Goal: Task Accomplishment & Management: Manage account settings

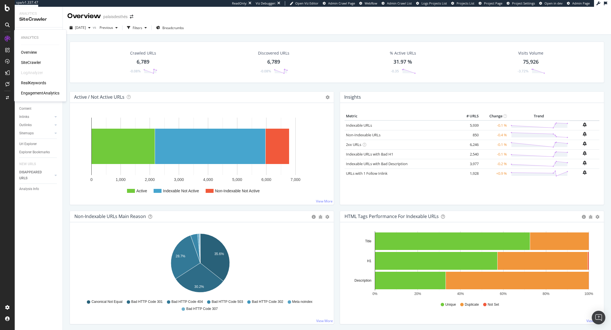
click at [36, 84] on div "RealKeywords" at bounding box center [33, 83] width 25 height 6
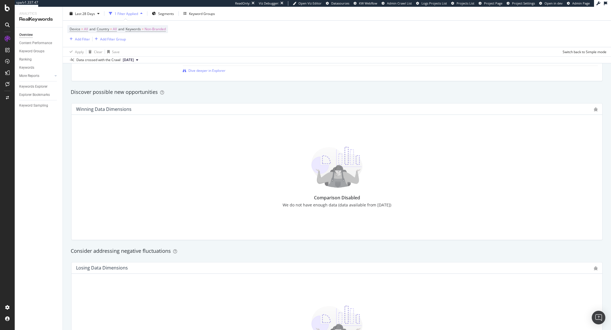
scroll to position [472, 0]
click at [146, 191] on div "Comparison Disabled We do not have enough data (data available from [DATE])" at bounding box center [337, 177] width 522 height 61
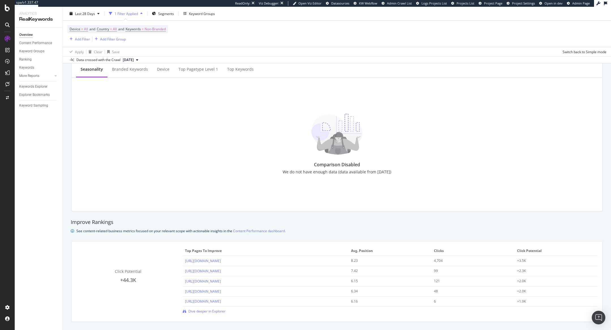
scroll to position [0, 0]
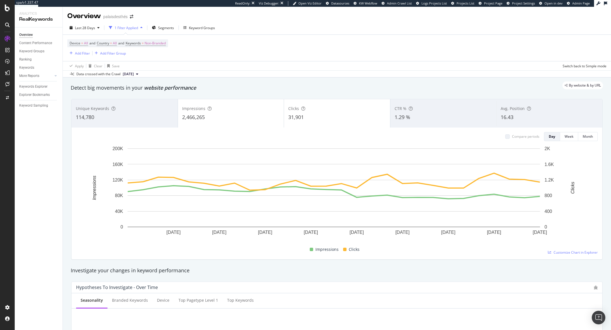
click at [134, 74] on span "[DATE]" at bounding box center [128, 74] width 11 height 5
click at [176, 56] on div "Device = All and Country = All and Keywords = Non-Branded Add Filter Add Filter…" at bounding box center [336, 48] width 539 height 26
click at [158, 42] on span "Non-Branded" at bounding box center [155, 43] width 21 height 8
click at [150, 52] on div "Non-Branded" at bounding box center [149, 56] width 30 height 8
click at [147, 101] on span "All" at bounding box center [168, 100] width 58 height 5
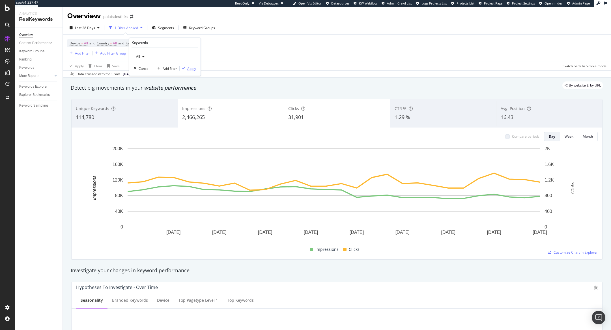
click at [191, 68] on div "Apply" at bounding box center [191, 68] width 9 height 5
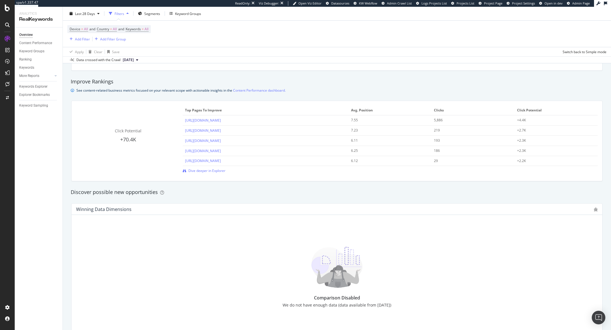
scroll to position [375, 0]
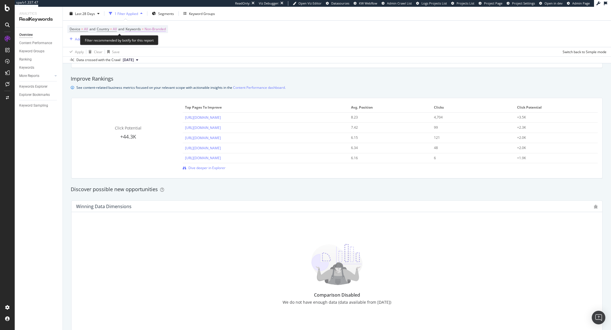
click at [152, 27] on span "Non-Branded" at bounding box center [155, 29] width 21 height 8
click at [147, 43] on span "Non-Branded" at bounding box center [145, 42] width 23 height 5
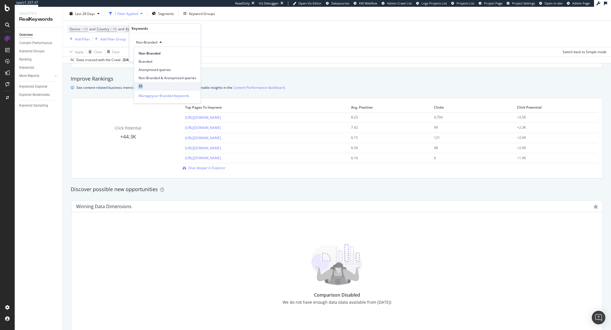
drag, startPoint x: 147, startPoint y: 81, endPoint x: 149, endPoint y: 85, distance: 4.3
click at [149, 85] on div "Non-Branded Branded Anonymized queries Non-Branded & Anonymized queries All" at bounding box center [167, 68] width 67 height 43
click at [158, 80] on span "Non-Branded & Anonymized queries" at bounding box center [168, 78] width 58 height 5
click at [144, 31] on div "Keywords" at bounding box center [167, 29] width 71 height 10
click at [141, 40] on span "Non-Branded & Anonymized queries" at bounding box center [164, 42] width 60 height 5
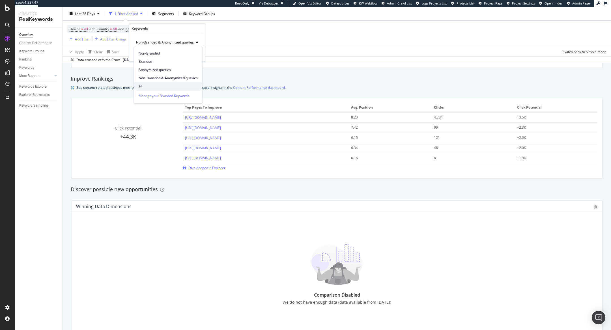
click at [142, 85] on span "All" at bounding box center [168, 86] width 59 height 5
click at [188, 50] on div "All Cancel Add filter Apply" at bounding box center [164, 47] width 71 height 28
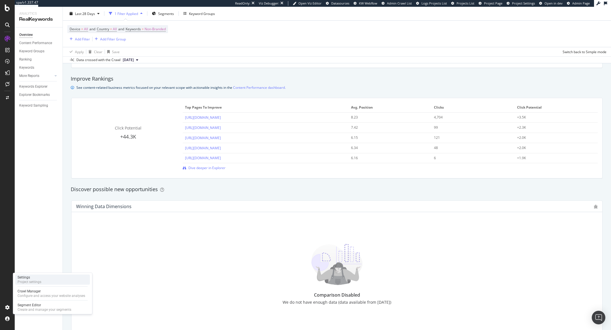
click at [23, 278] on div "Settings" at bounding box center [30, 277] width 24 height 5
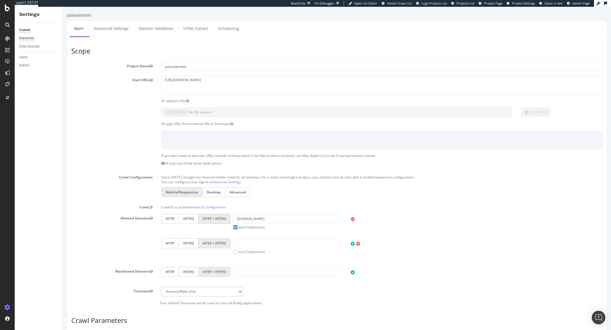
click at [30, 39] on div "Keywords" at bounding box center [26, 38] width 15 height 6
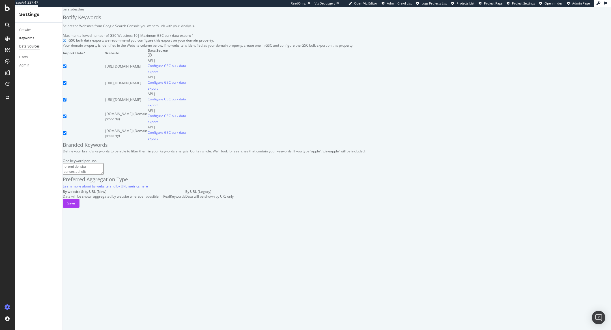
click at [30, 48] on div "Data Sources" at bounding box center [29, 47] width 20 height 6
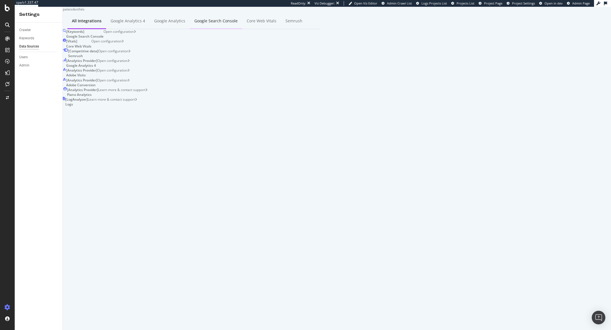
click at [209, 24] on div "Google Search Console" at bounding box center [215, 21] width 43 height 6
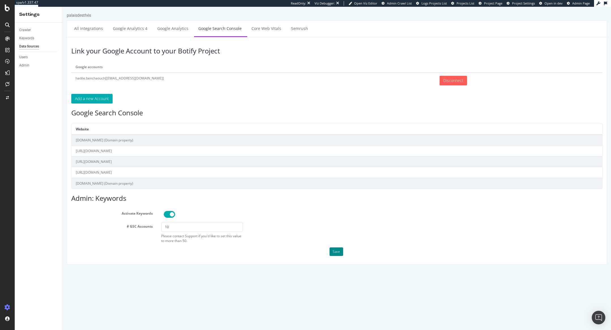
click at [335, 250] on button "Save" at bounding box center [337, 252] width 14 height 8
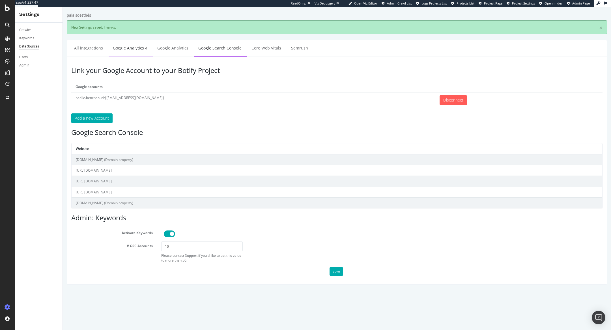
click at [134, 49] on link "Google Analytics 4" at bounding box center [130, 48] width 43 height 16
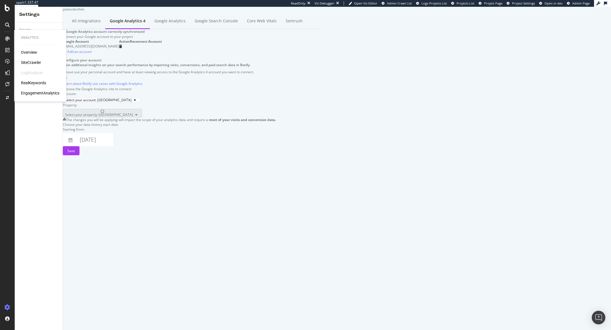
click at [33, 64] on div "SiteCrawler" at bounding box center [31, 63] width 20 height 6
